Goal: Task Accomplishment & Management: Manage account settings

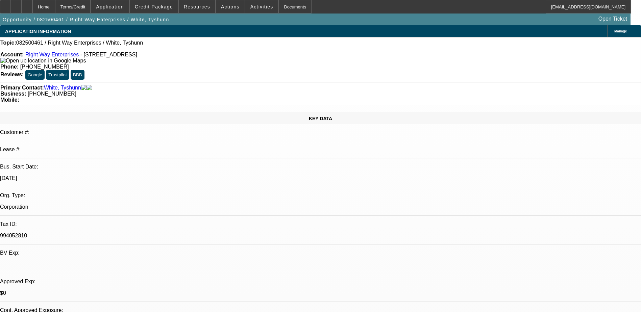
select select "0"
select select "2"
select select "0.1"
select select "4"
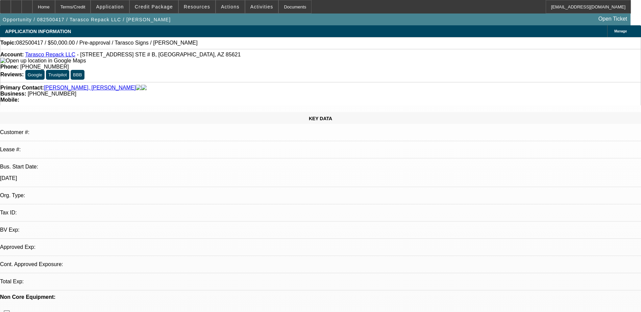
select select "0"
select select "2"
select select "0.1"
select select "1"
select select "2"
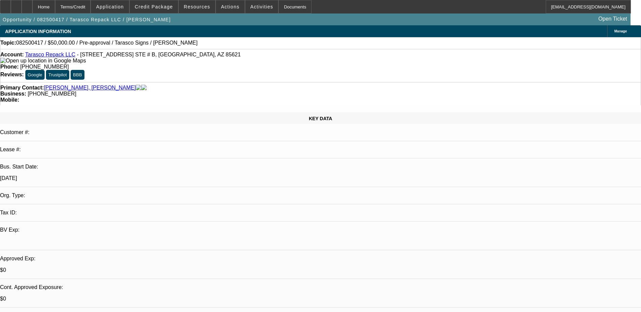
select select "4"
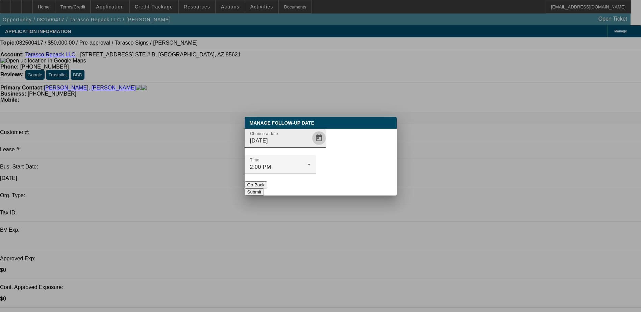
click at [311, 146] on span "Open calendar" at bounding box center [319, 138] width 16 height 16
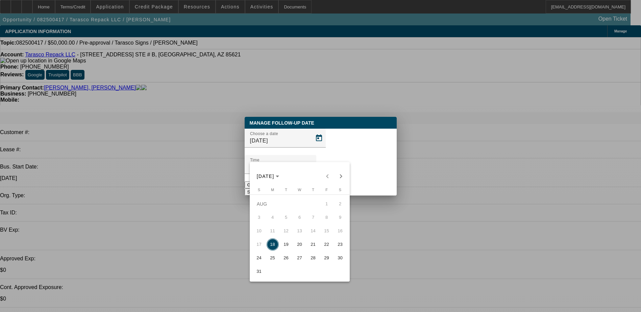
click at [286, 245] on span "19" at bounding box center [286, 245] width 12 height 12
type input "8/19/2025"
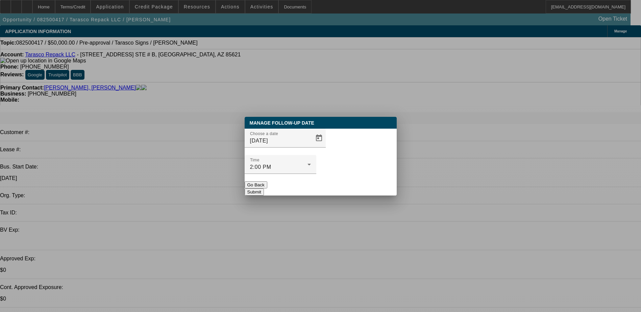
click at [264, 189] on button "Submit" at bounding box center [254, 192] width 19 height 7
